Goal: Navigation & Orientation: Find specific page/section

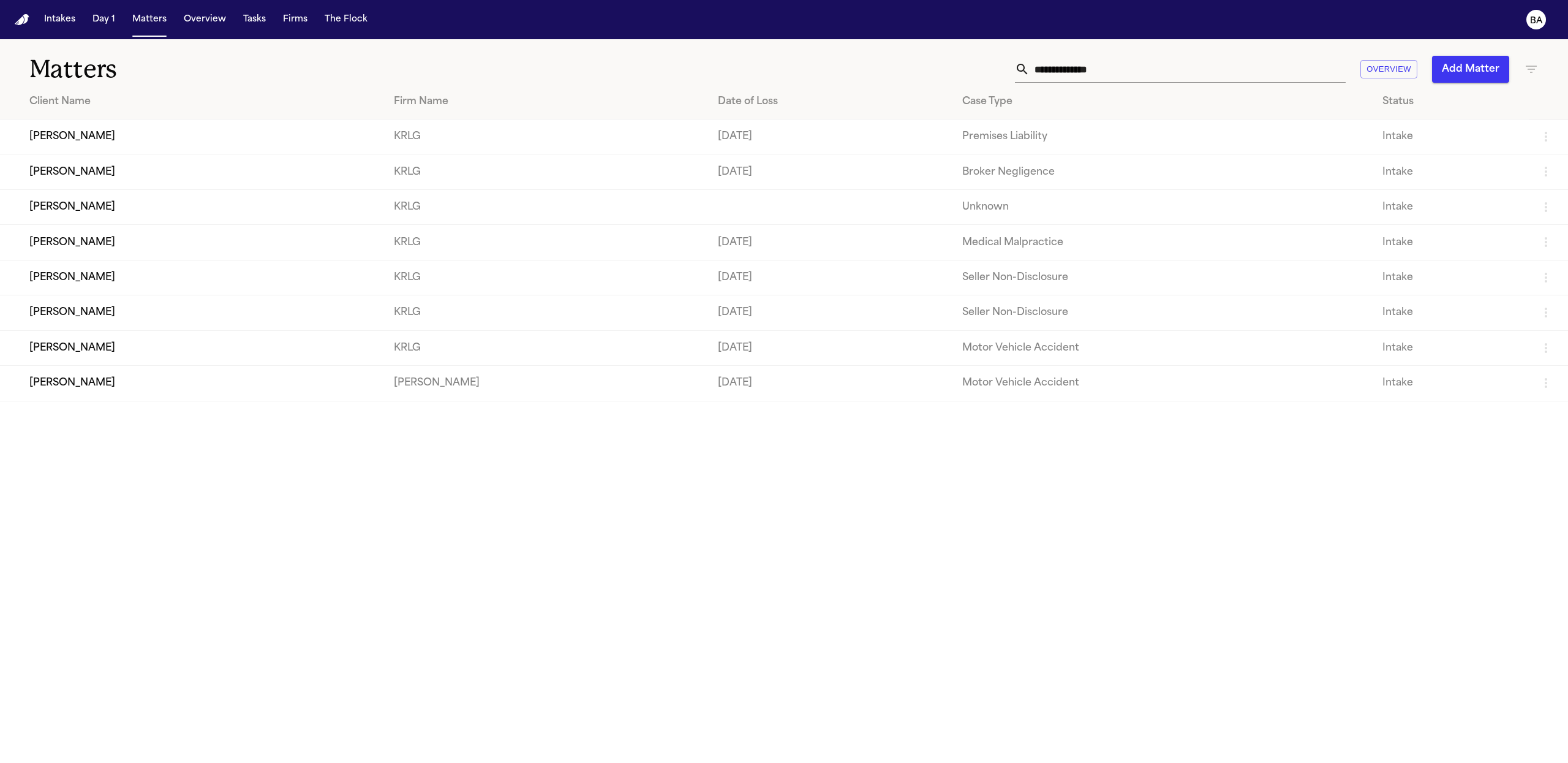
click at [569, 547] on main "Matters Overview Add Matter Client Name Firm Name Date of Loss Case Type Status…" at bounding box center [784, 400] width 1568 height 724
click at [245, 27] on button "Tasks" at bounding box center [255, 20] width 33 height 22
